Goal: Navigation & Orientation: Go to known website

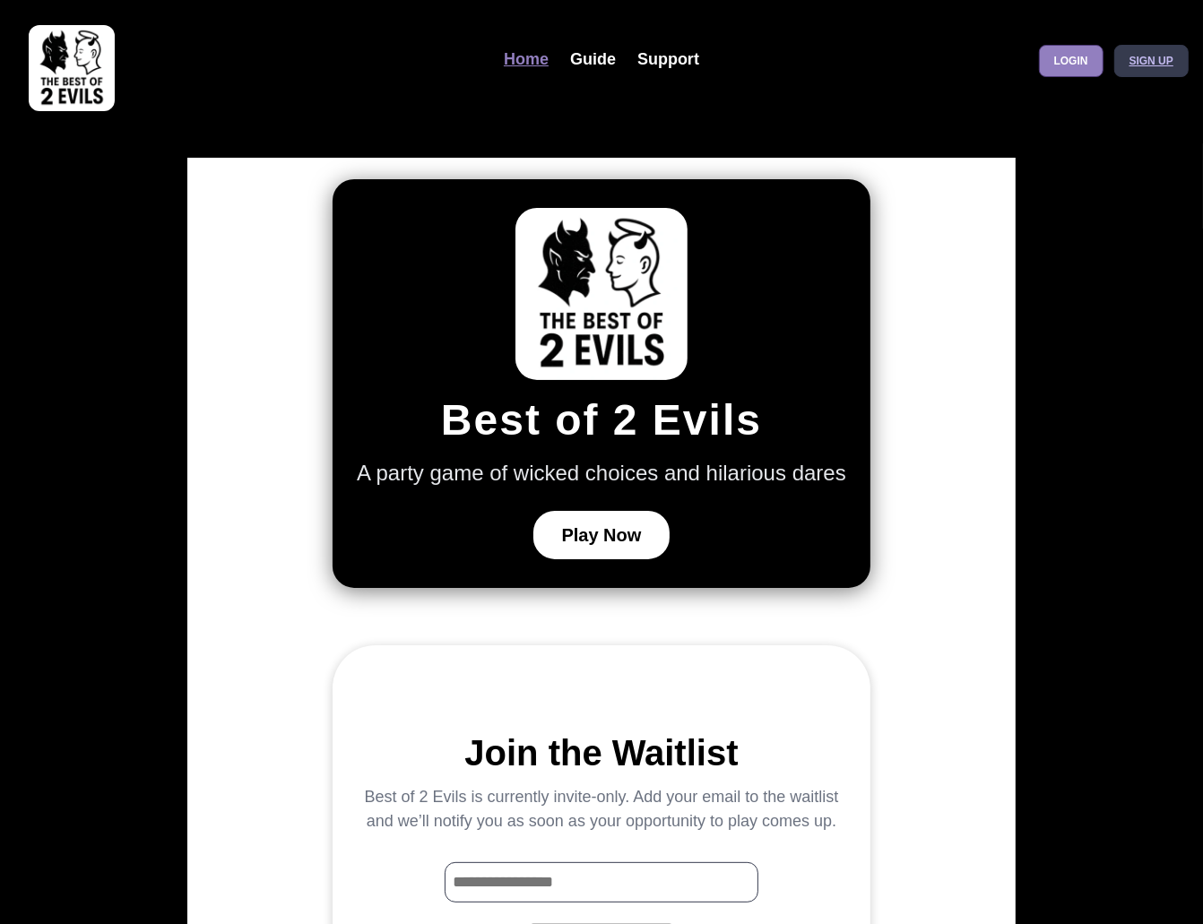
click at [1150, 69] on link "Sign up" at bounding box center [1151, 61] width 74 height 32
